Goal: Find specific page/section: Find specific page/section

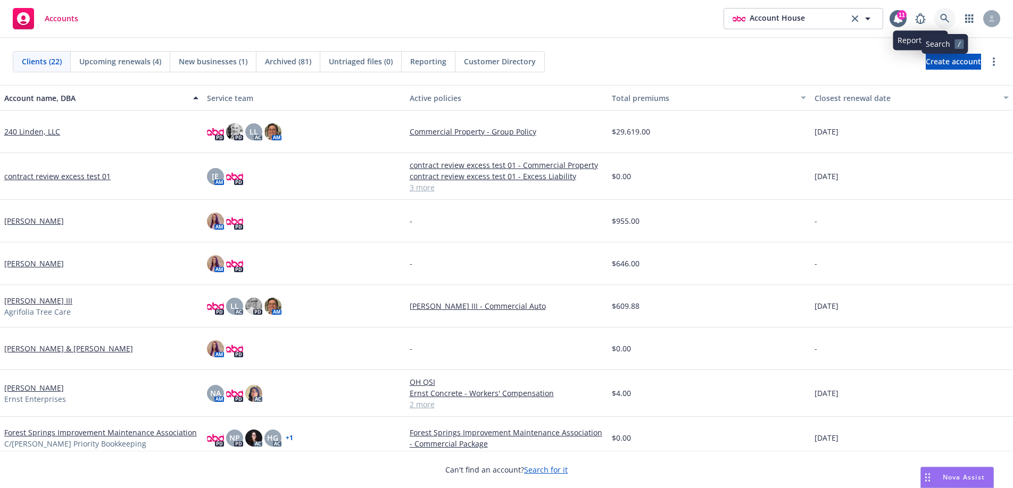
click at [946, 20] on icon at bounding box center [944, 18] width 9 height 9
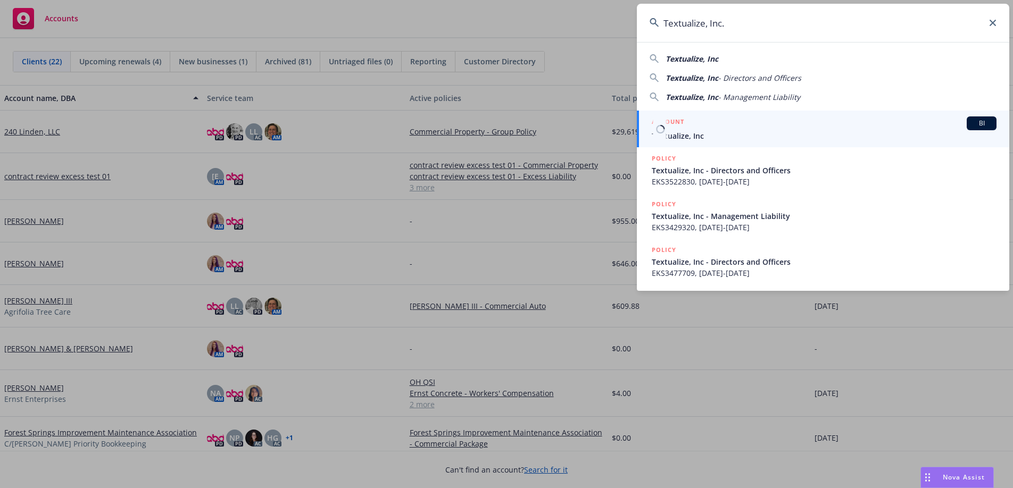
type input "Textualize, Inc."
click at [671, 119] on h5 "ACCOUNT" at bounding box center [667, 122] width 32 height 13
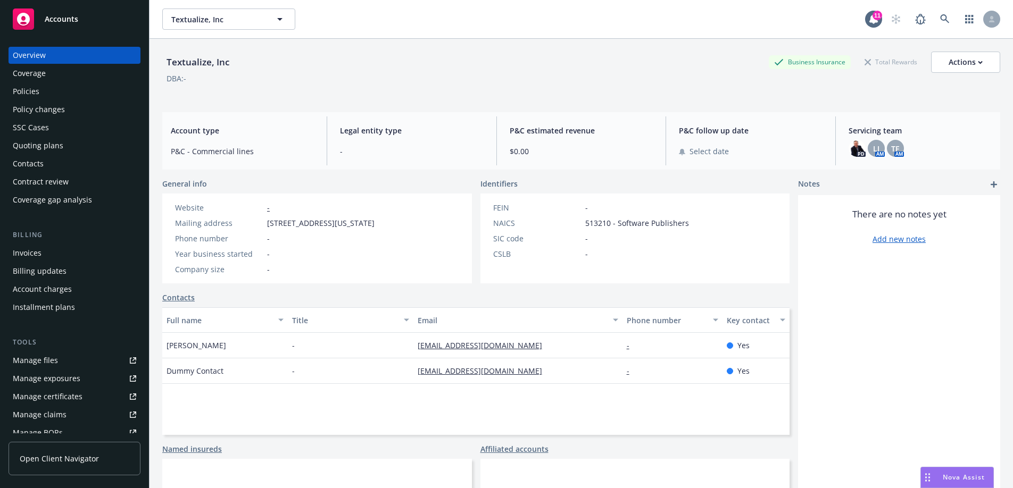
click at [64, 85] on div "Policies" at bounding box center [74, 91] width 123 height 17
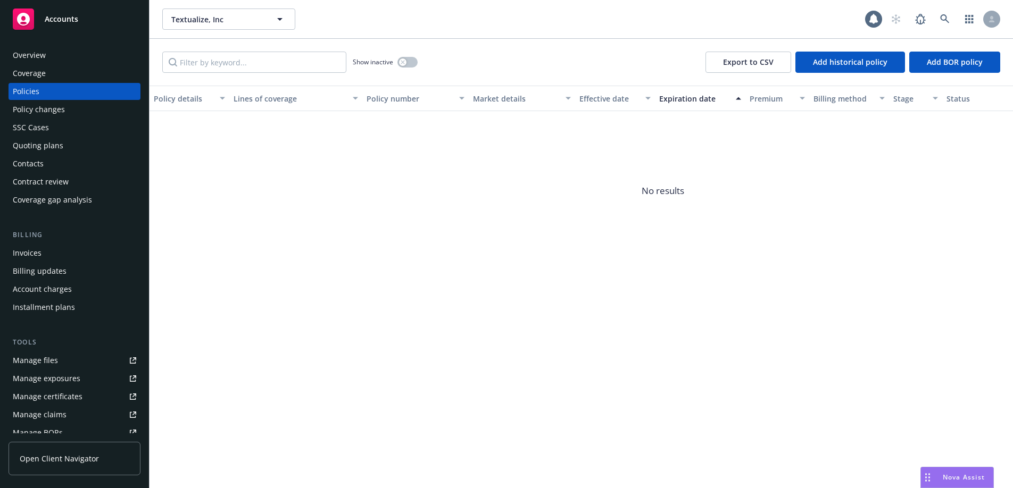
click at [67, 74] on div "Coverage" at bounding box center [74, 73] width 123 height 17
